Goal: Information Seeking & Learning: Learn about a topic

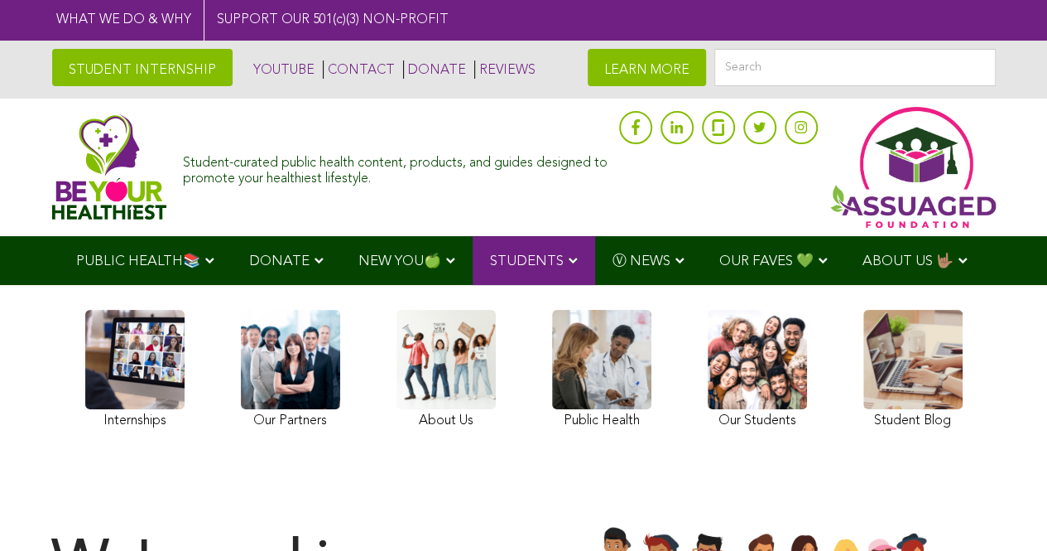
click at [149, 64] on link "STUDENT INTERNSHIP" at bounding box center [142, 67] width 181 height 37
click at [151, 325] on link "Our Rap Song" at bounding box center [158, 340] width 199 height 37
click at [157, 368] on link at bounding box center [134, 371] width 99 height 123
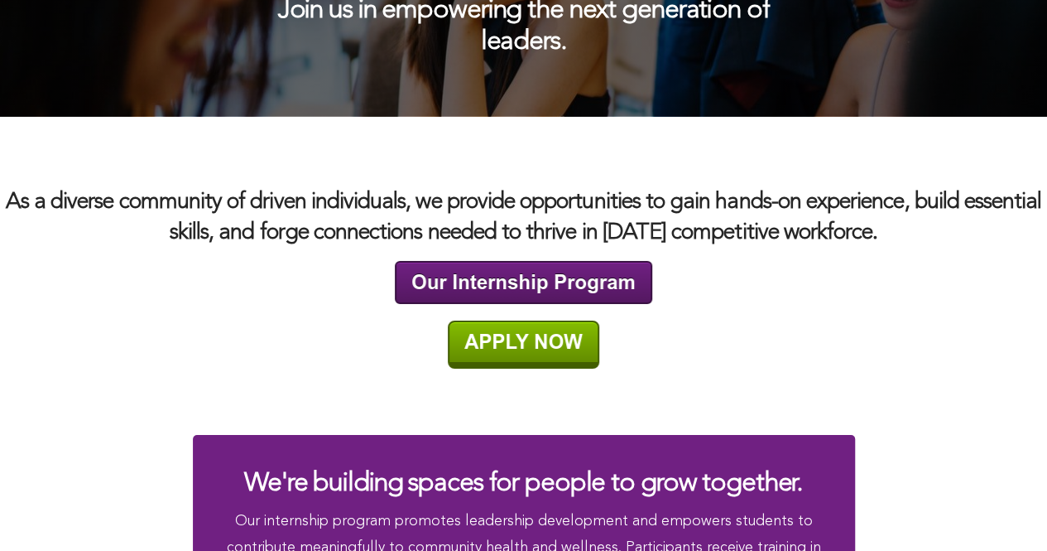
scroll to position [2815, 0]
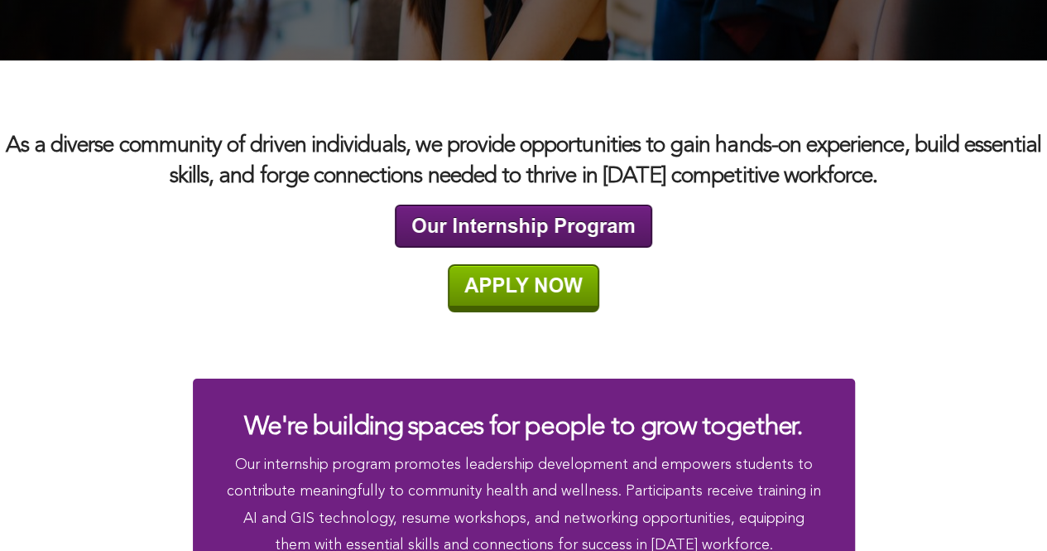
click at [539, 296] on img at bounding box center [524, 288] width 152 height 48
